Goal: Register for event/course

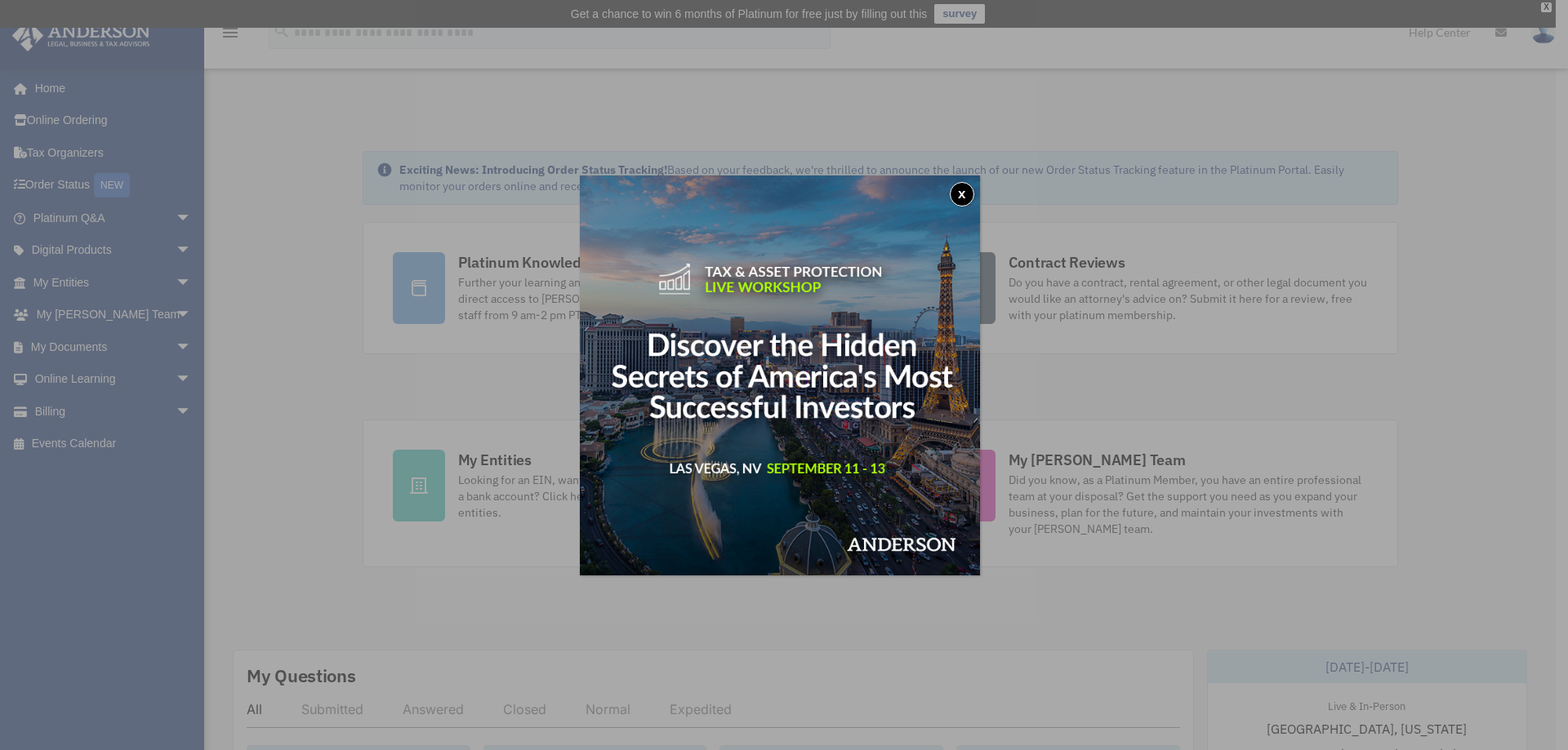
click at [971, 192] on button "x" at bounding box center [962, 194] width 24 height 24
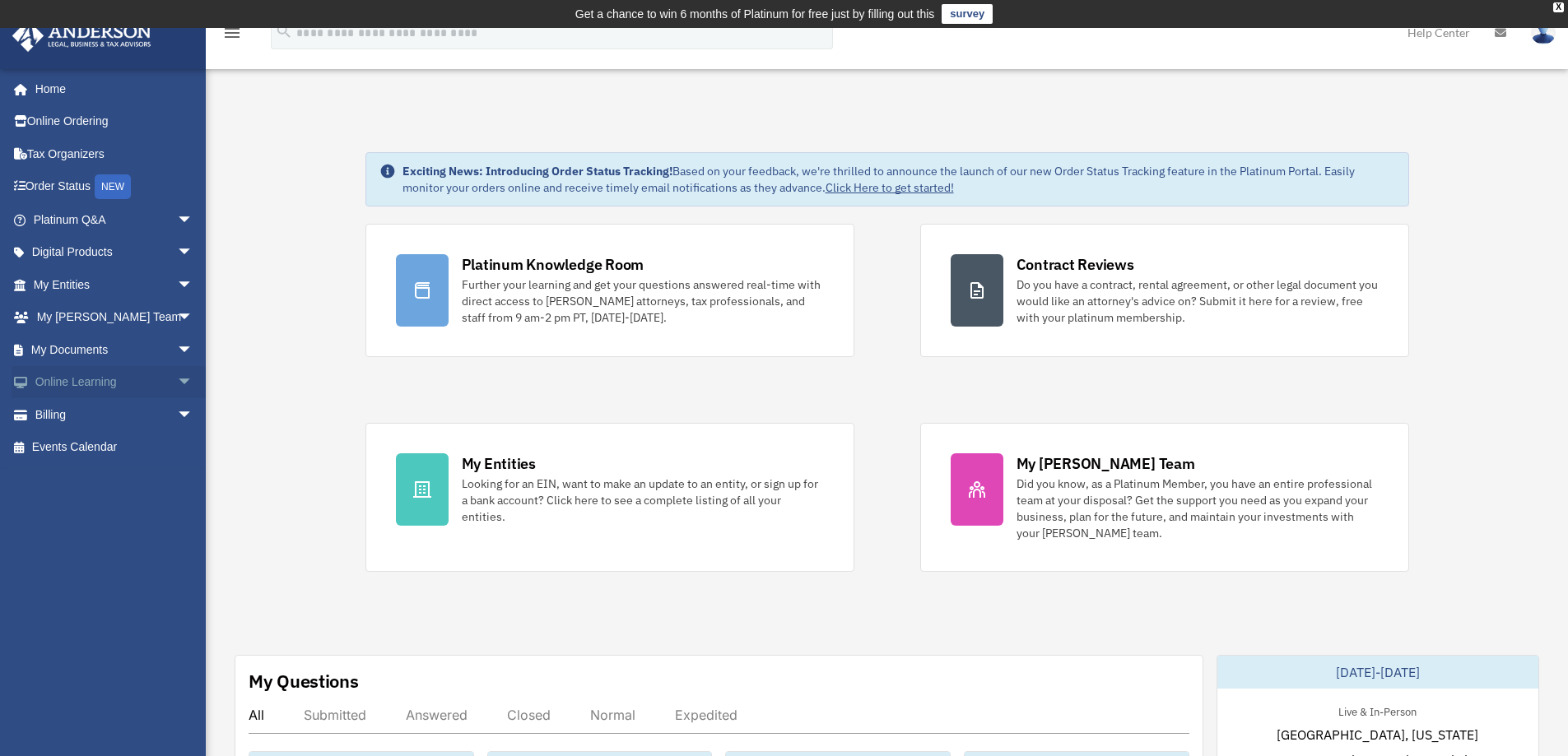
click at [178, 382] on span "arrow_drop_down" at bounding box center [193, 383] width 33 height 34
click at [104, 413] on link "Courses" at bounding box center [120, 414] width 195 height 33
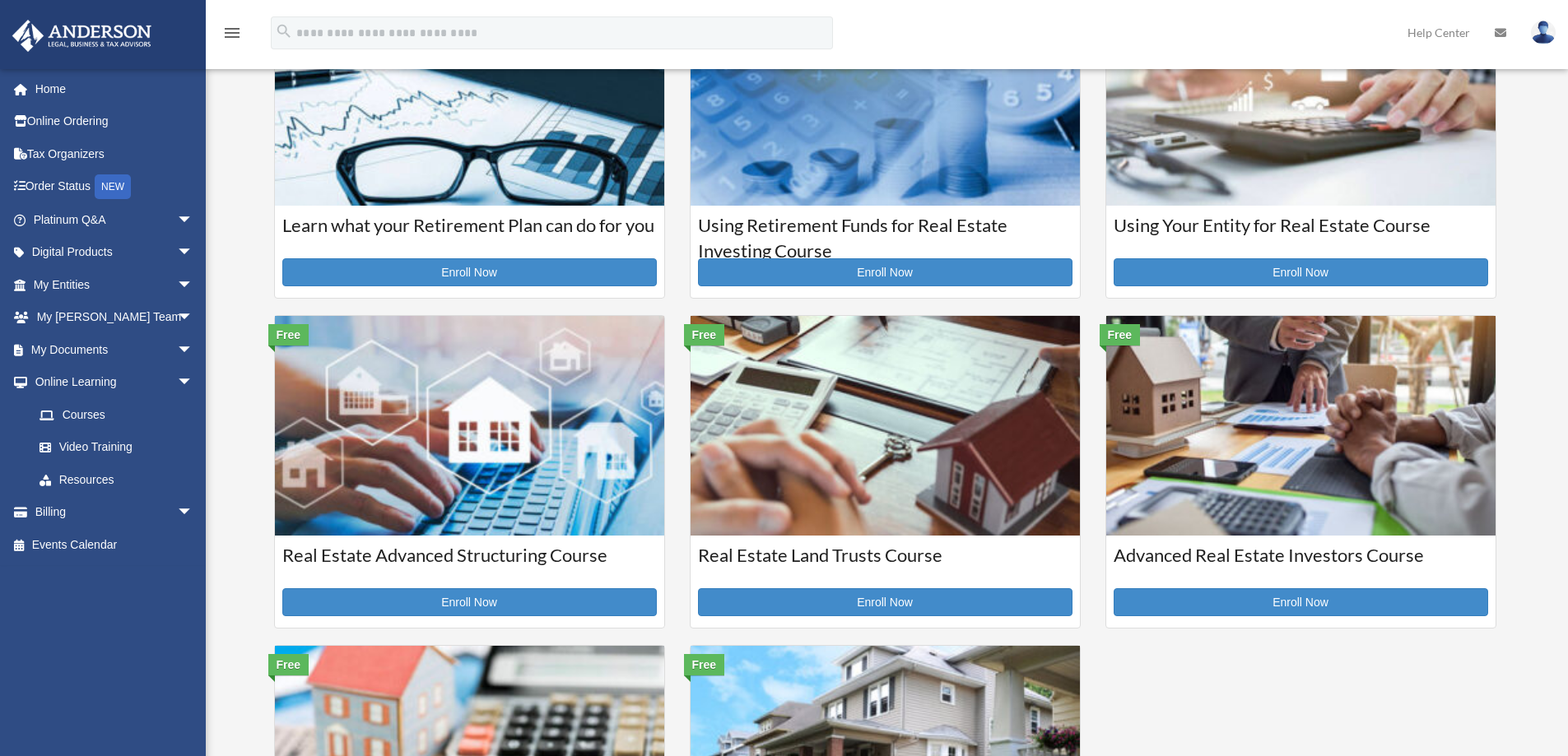
scroll to position [165, 0]
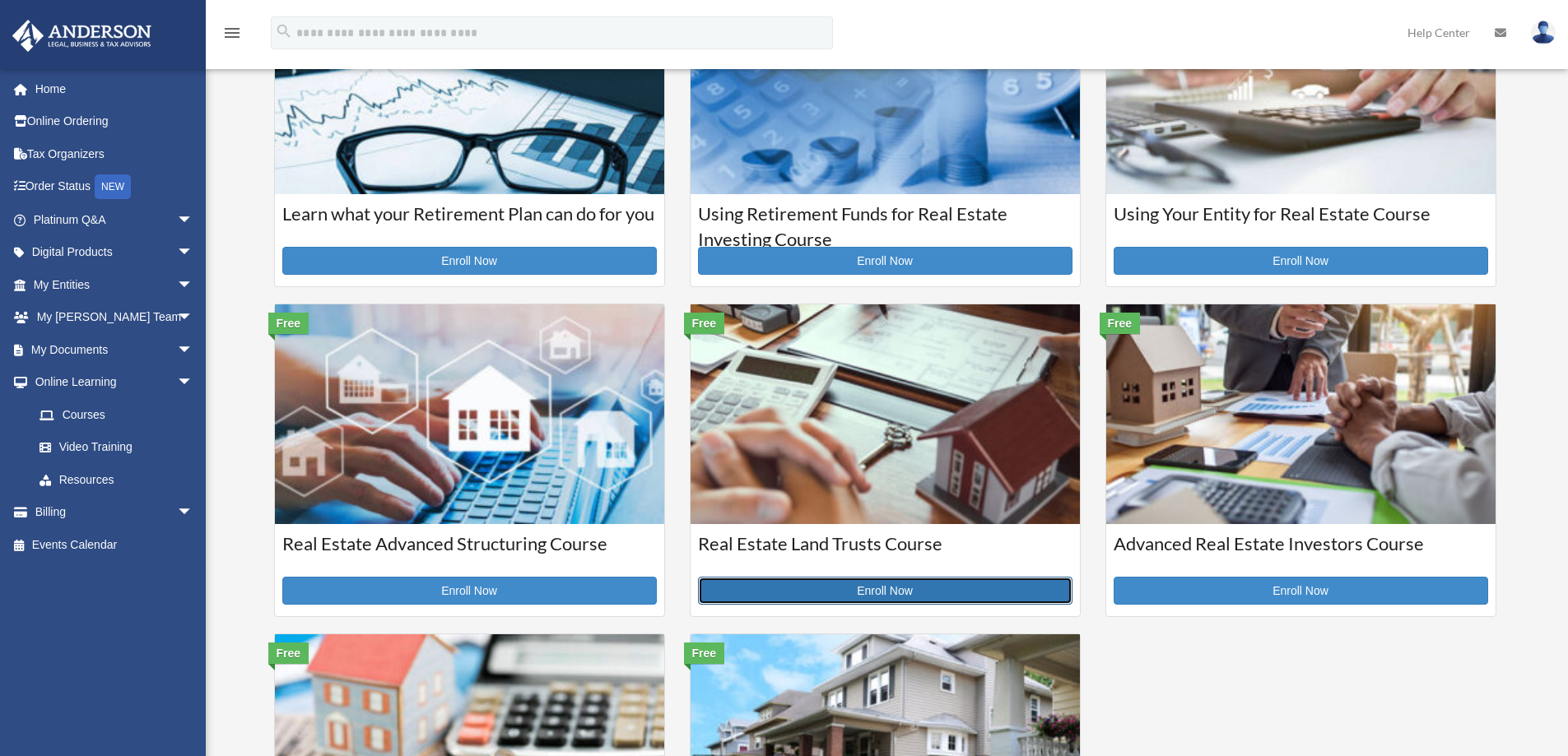
click at [845, 587] on link "Enroll Now" at bounding box center [885, 590] width 374 height 28
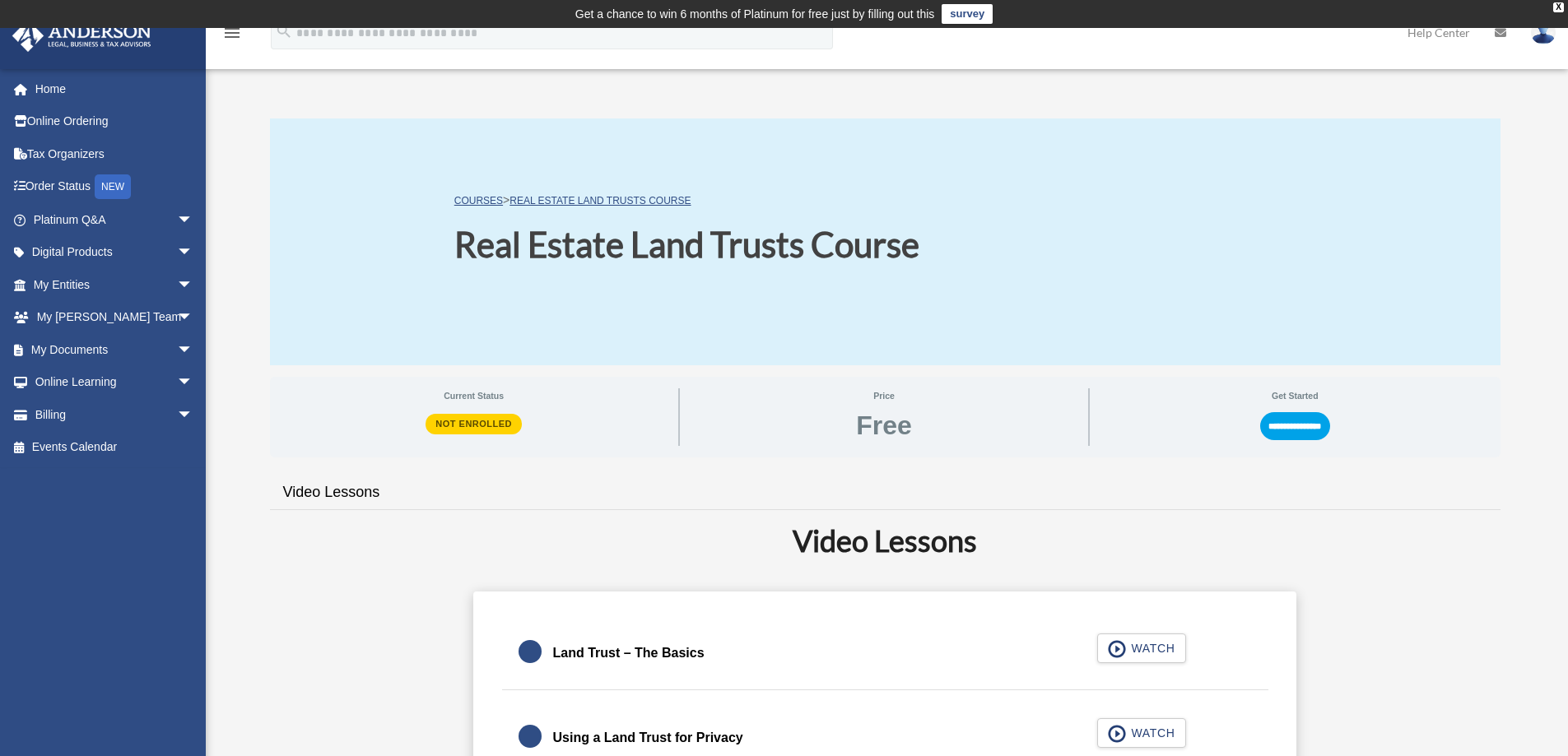
click at [1541, 39] on img at bounding box center [1543, 32] width 24 height 24
click at [1562, 4] on div "X" at bounding box center [1558, 8] width 11 height 10
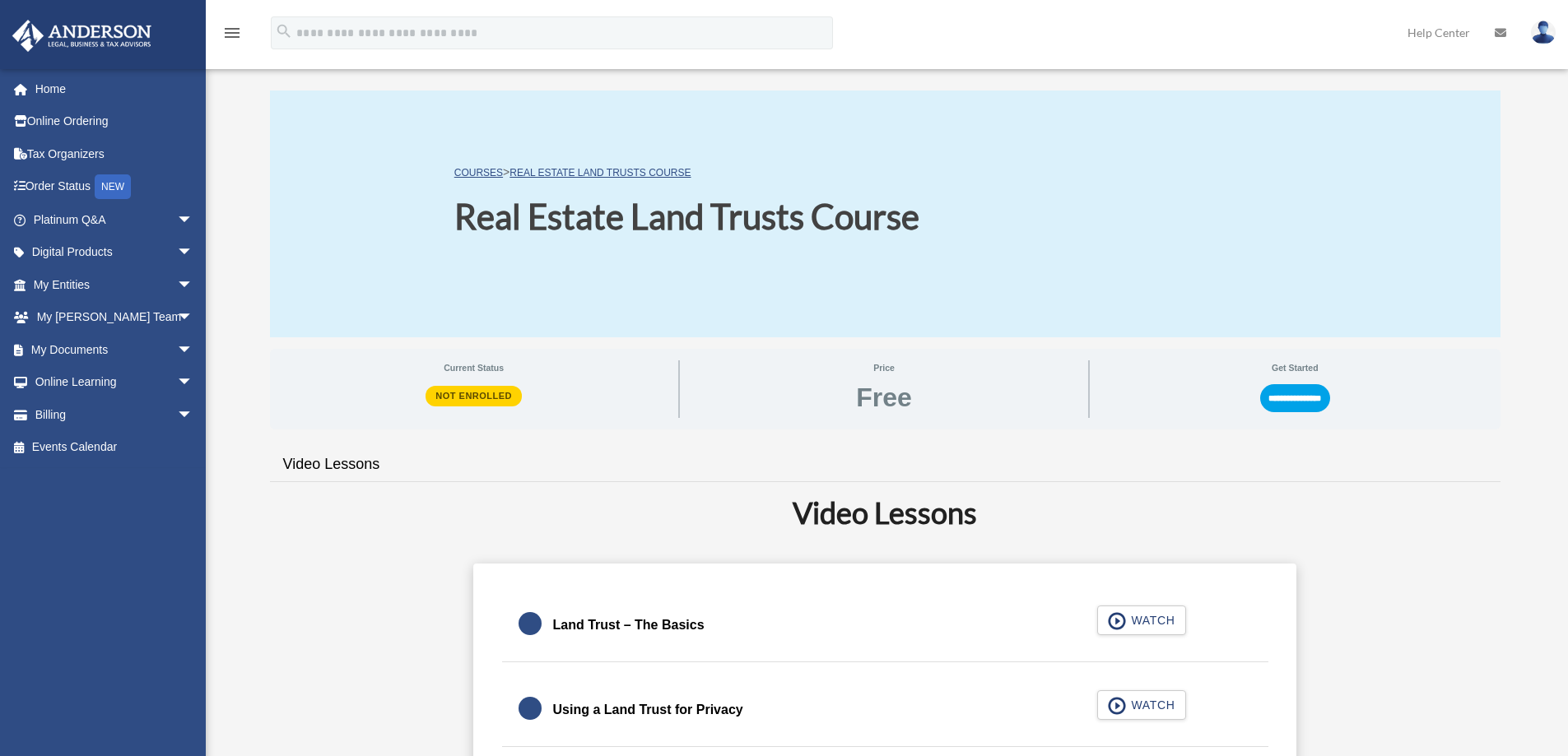
click at [1548, 26] on img at bounding box center [1543, 32] width 24 height 24
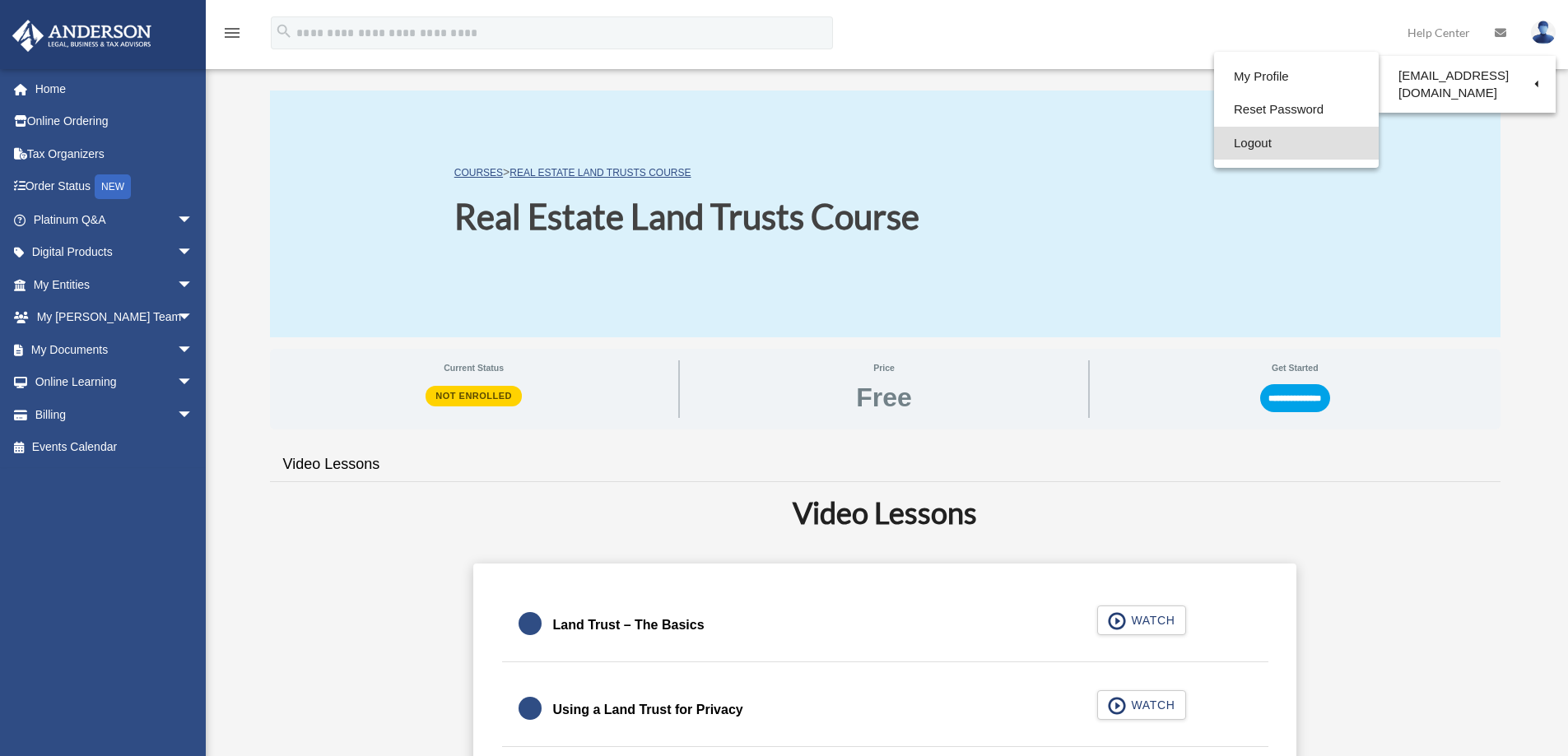
click at [1214, 144] on link "Logout" at bounding box center [1296, 144] width 165 height 34
